Goal: Book appointment/travel/reservation

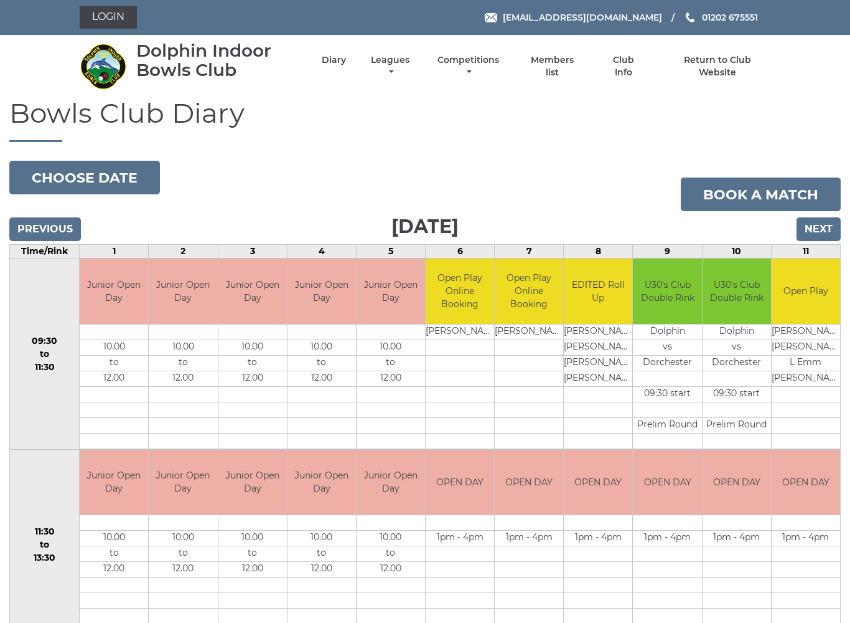
click at [825, 226] on input "Next" at bounding box center [819, 229] width 44 height 24
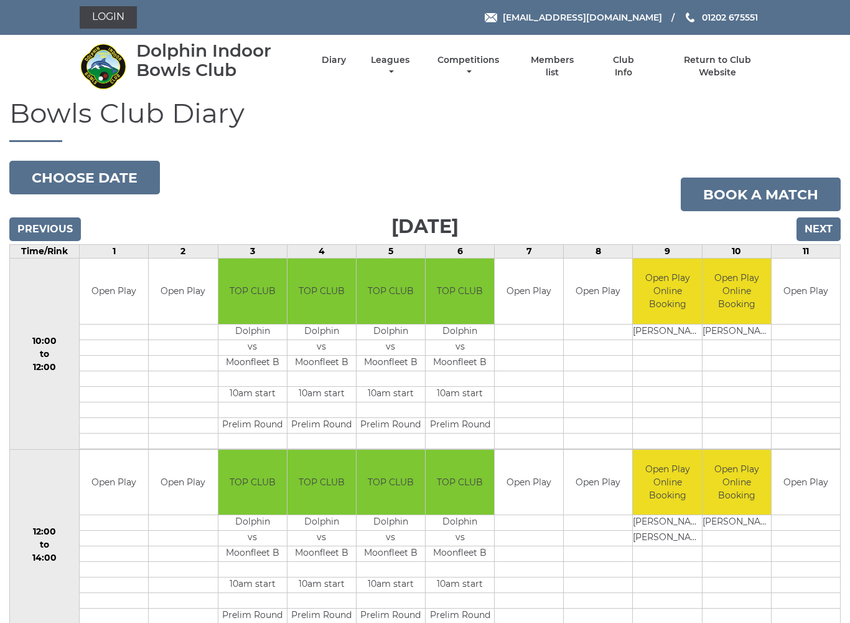
click at [829, 228] on input "Next" at bounding box center [819, 229] width 44 height 24
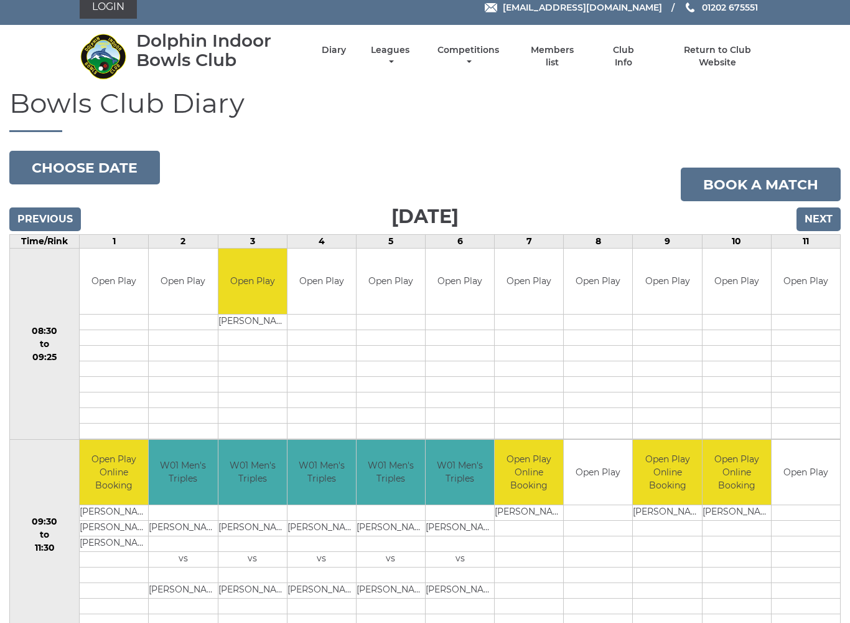
scroll to position [9, 0]
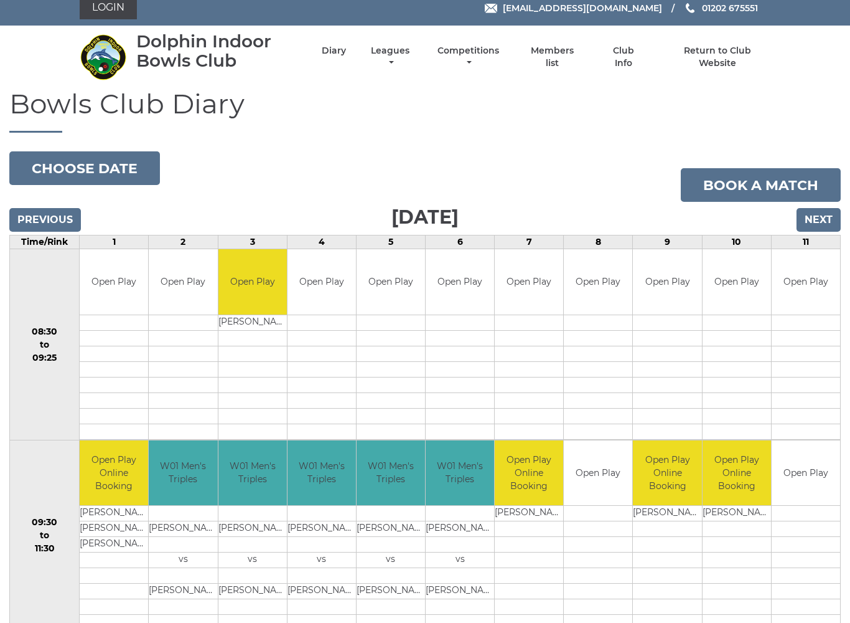
click at [823, 222] on input "Next" at bounding box center [819, 221] width 44 height 24
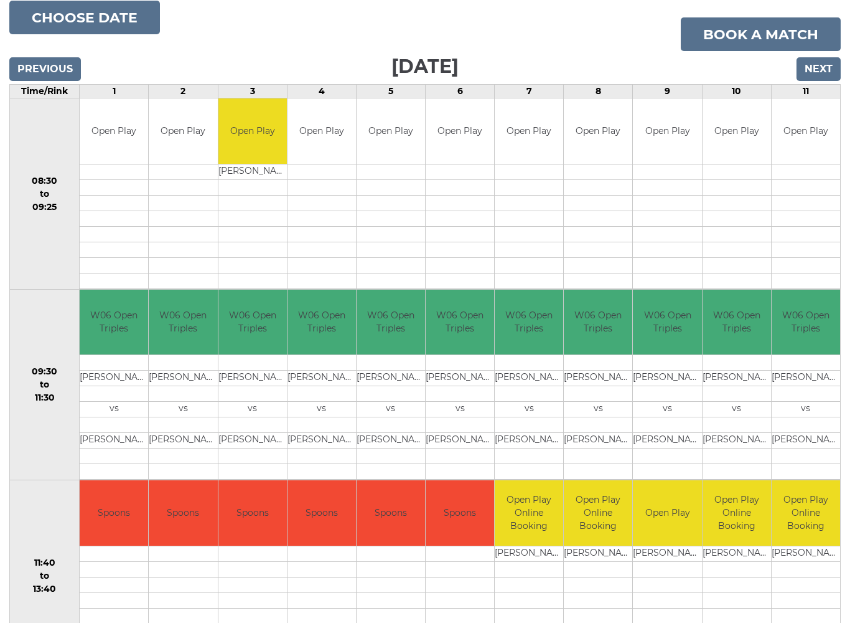
scroll to position [143, 0]
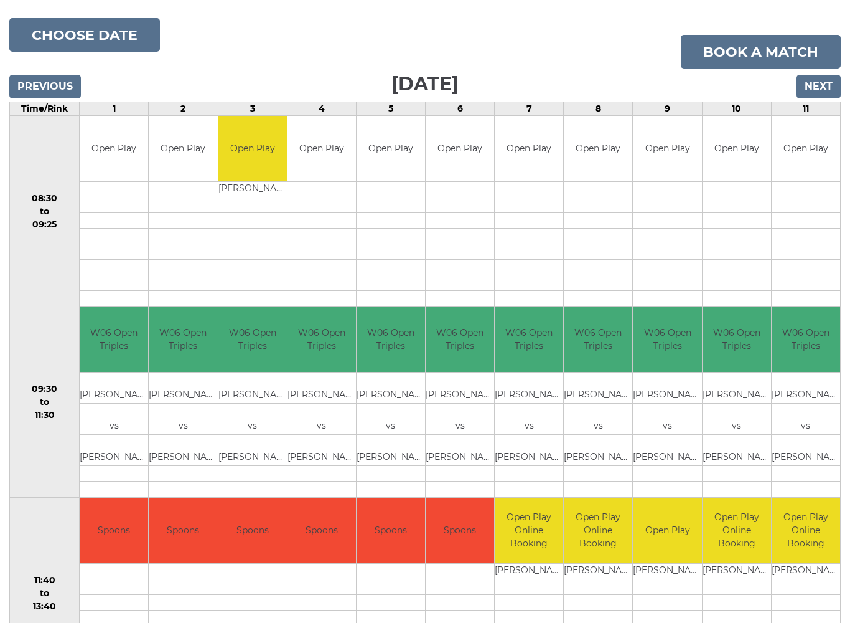
click at [829, 85] on input "Next" at bounding box center [819, 87] width 44 height 24
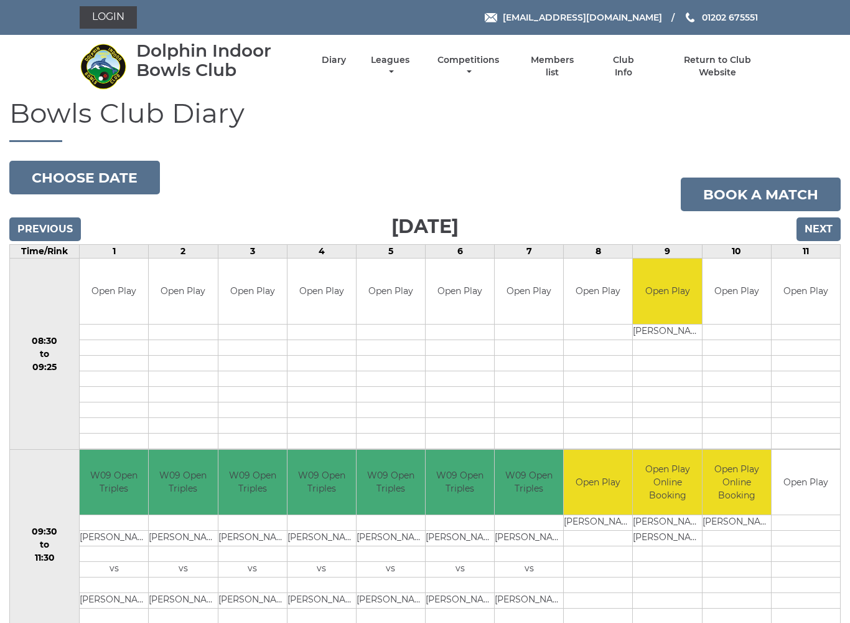
click at [820, 223] on input "Next" at bounding box center [819, 229] width 44 height 24
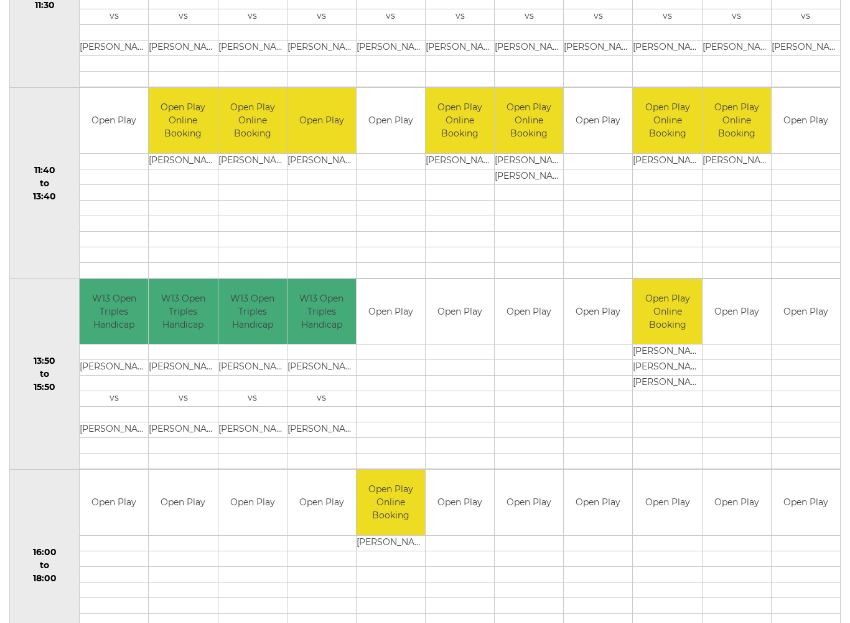
scroll to position [553, 0]
